Goal: Information Seeking & Learning: Learn about a topic

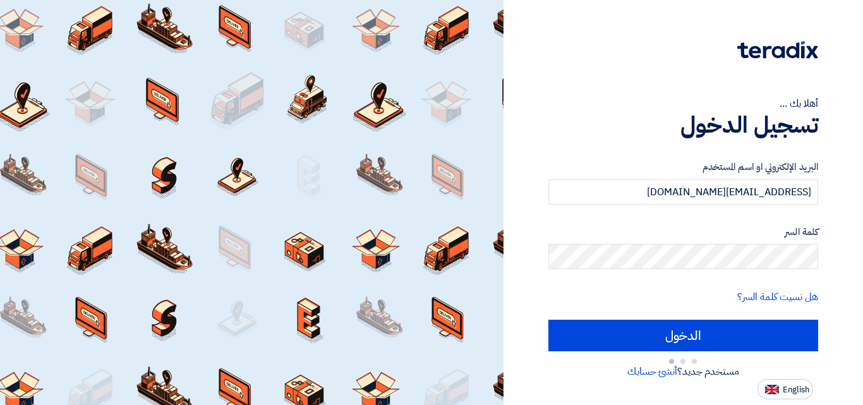
type input "Sign in"
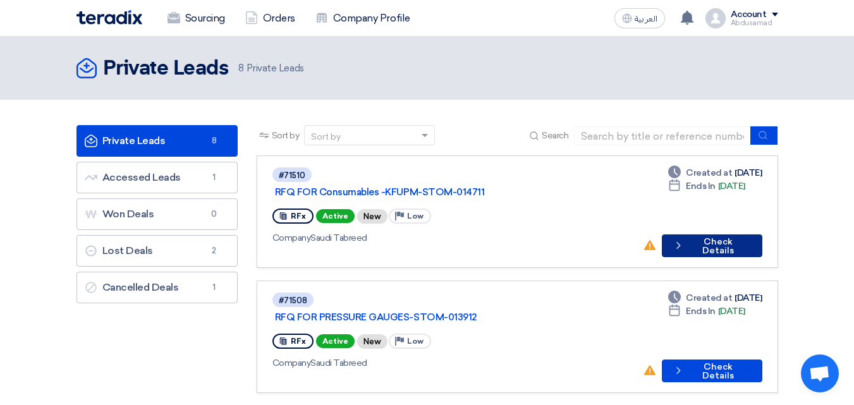
click at [719, 234] on button "Check details Check Details" at bounding box center [712, 245] width 100 height 23
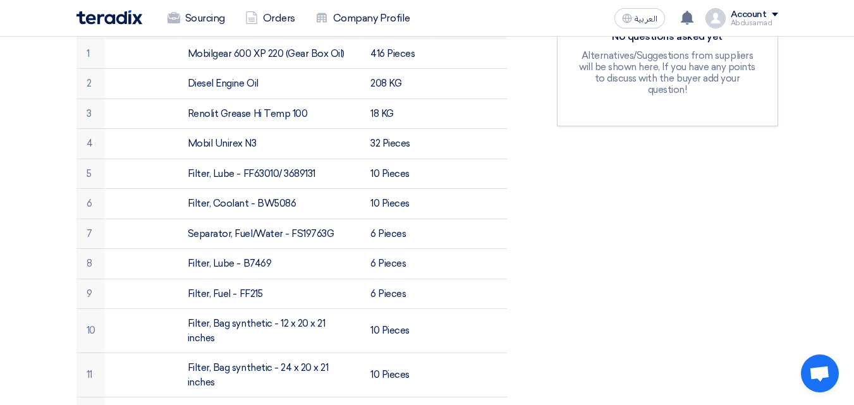
scroll to position [632, 0]
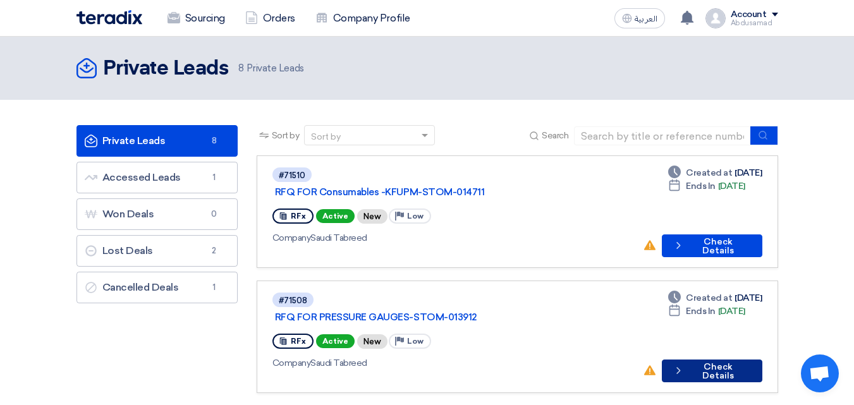
click at [726, 360] on button "Check details Check Details" at bounding box center [712, 371] width 100 height 23
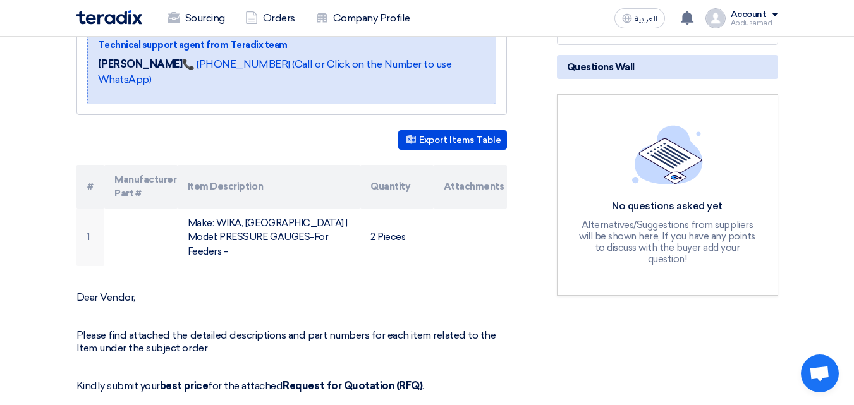
scroll to position [253, 0]
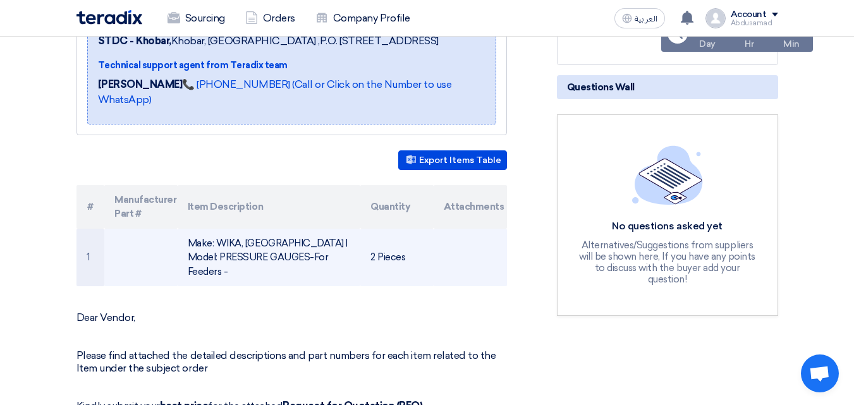
drag, startPoint x: 334, startPoint y: 256, endPoint x: 180, endPoint y: 246, distance: 154.5
click at [180, 246] on td "Make: WIKA, [GEOGRAPHIC_DATA] | Model: PRESSURE GAUGES-For Feeders -" at bounding box center [269, 258] width 183 height 58
copy td "Make: WIKA, [GEOGRAPHIC_DATA] | Model: PRESSURE GAUGES-For Feeders -"
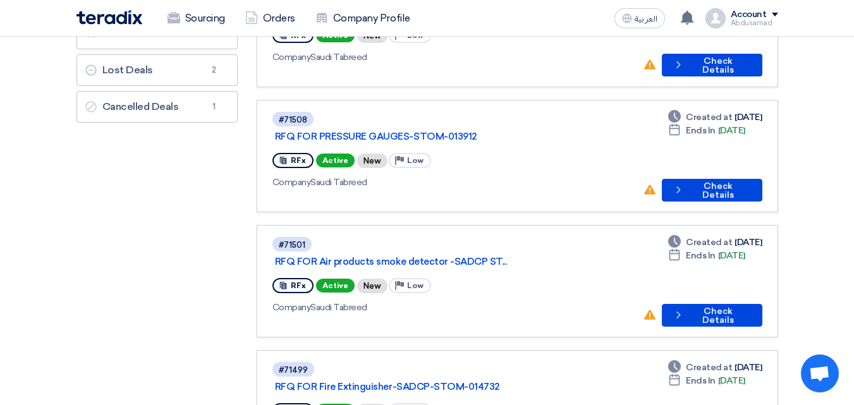
scroll to position [253, 0]
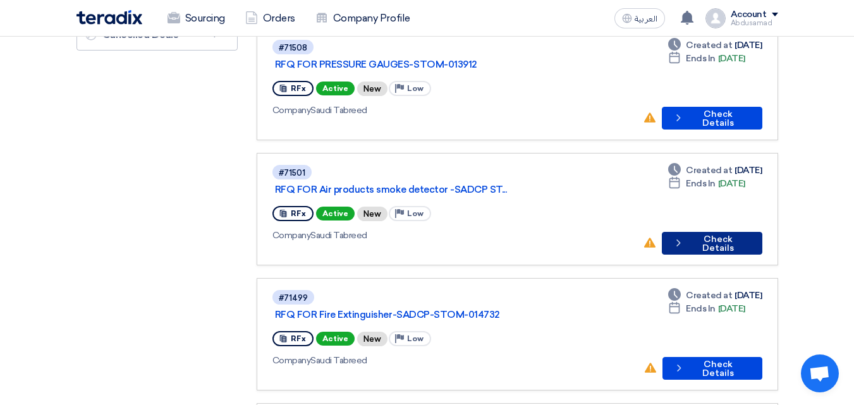
click at [697, 232] on button "Check details Check Details" at bounding box center [712, 243] width 100 height 23
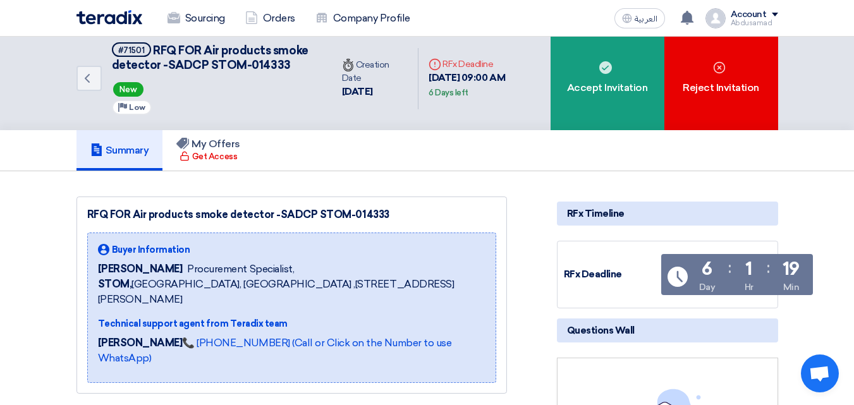
scroll to position [190, 0]
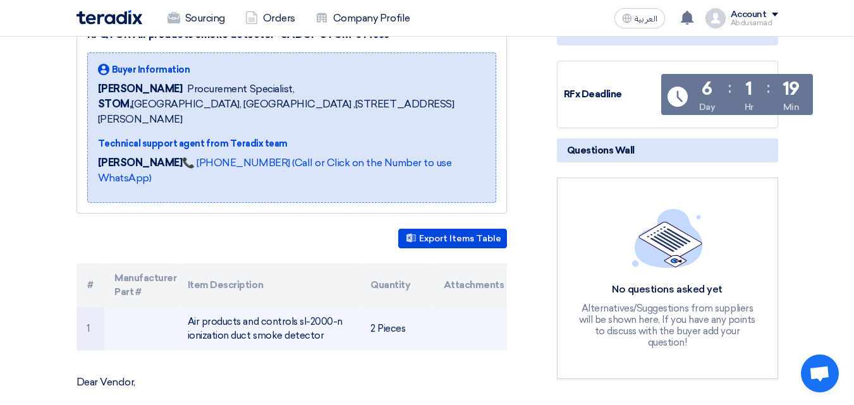
click at [313, 336] on td "Air products and controls sl-2000-n ionization duct smoke detector" at bounding box center [269, 329] width 183 height 44
drag, startPoint x: 324, startPoint y: 338, endPoint x: 184, endPoint y: 320, distance: 140.7
click at [178, 320] on td "Air products and controls sl-2000-n ionization duct smoke detector" at bounding box center [269, 329] width 183 height 44
copy td "Air products and controls sl-2000-n ionization duct smoke detector"
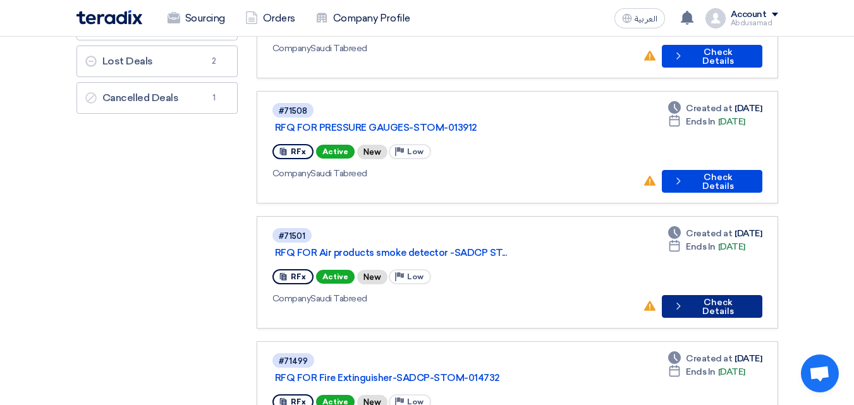
click at [705, 295] on button "Check details Check Details" at bounding box center [712, 306] width 100 height 23
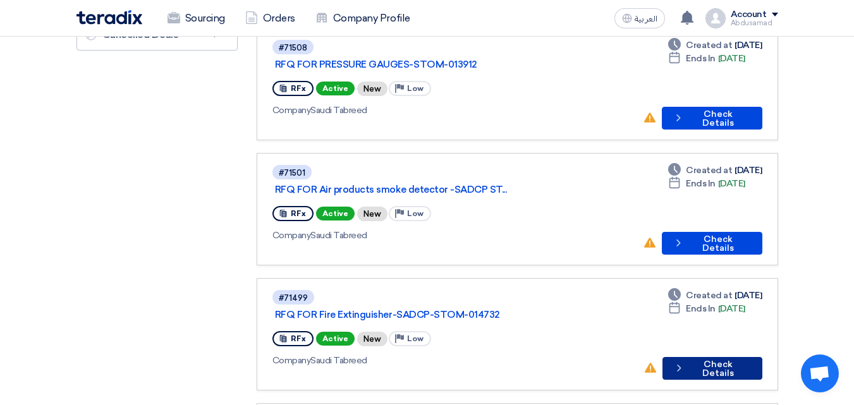
click at [714, 357] on button "Check details Check Details" at bounding box center [712, 368] width 100 height 23
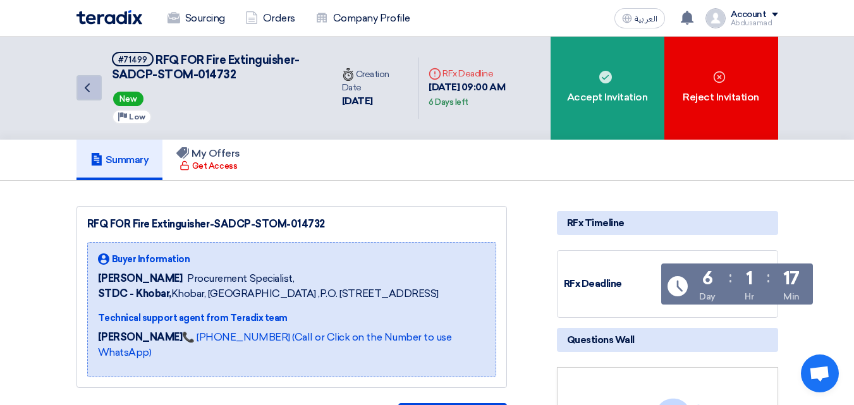
click at [87, 83] on icon "Back" at bounding box center [87, 87] width 15 height 15
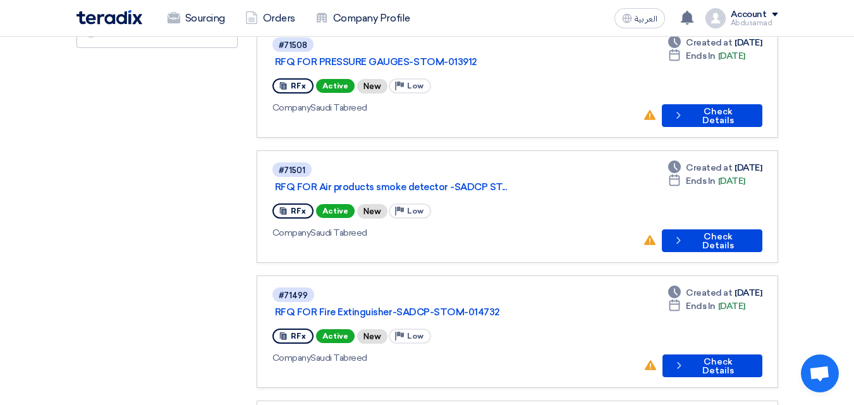
scroll to position [316, 0]
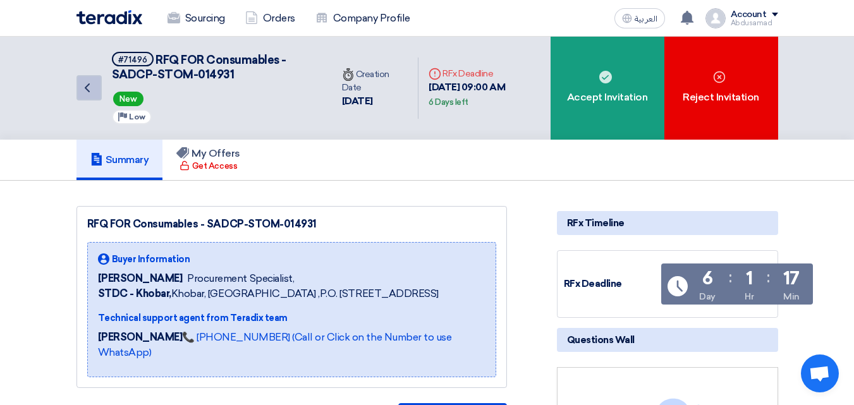
click at [83, 80] on link "Back" at bounding box center [88, 87] width 25 height 25
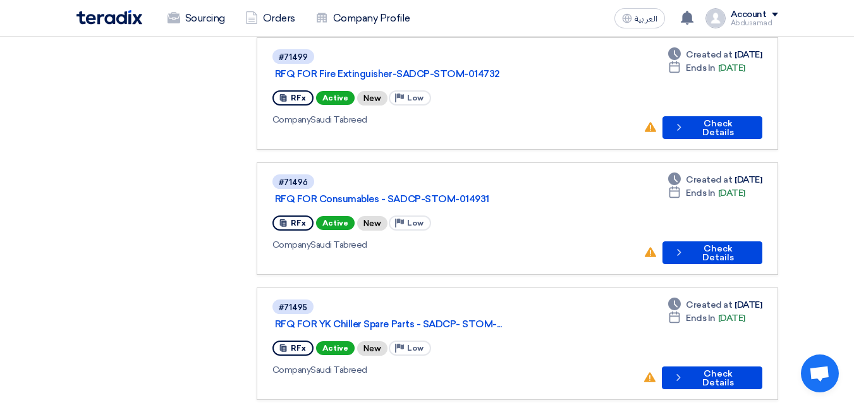
scroll to position [506, 0]
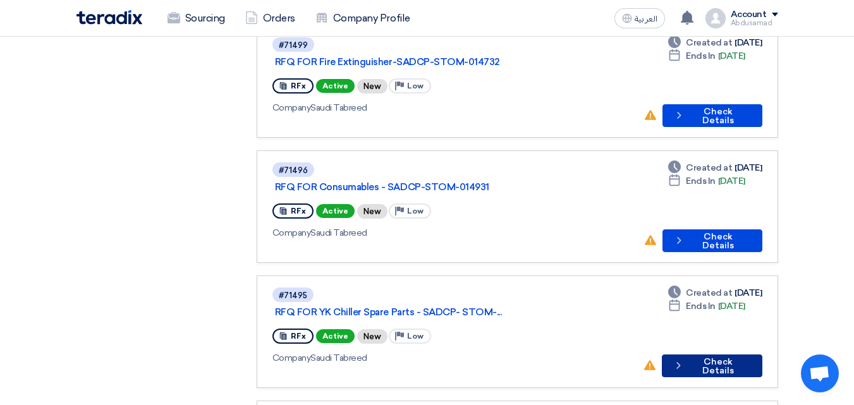
click at [732, 355] on button "Check details Check Details" at bounding box center [712, 366] width 100 height 23
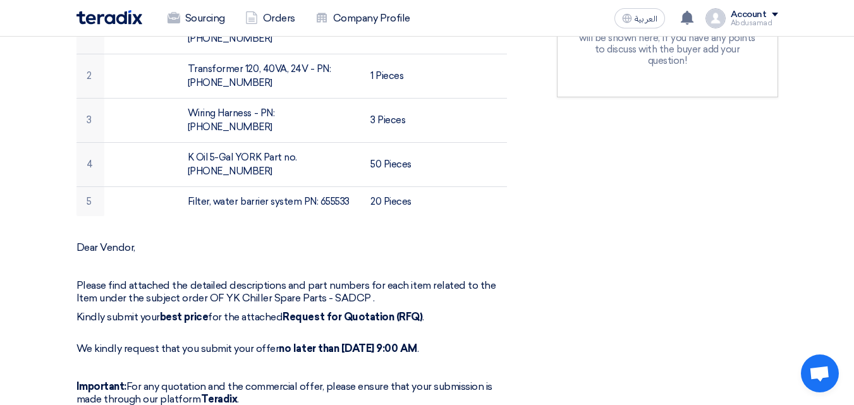
scroll to position [442, 0]
